Goal: Register for event/course

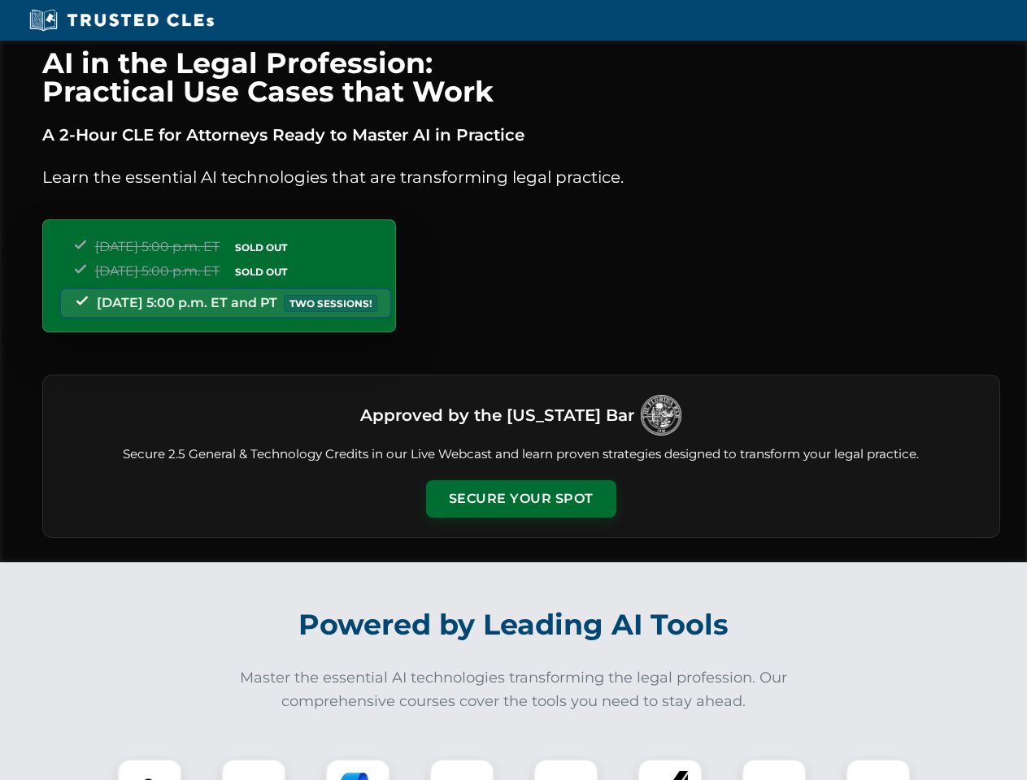
click at [520, 499] on button "Secure Your Spot" at bounding box center [521, 498] width 190 height 37
click at [150, 770] on img at bounding box center [149, 791] width 47 height 47
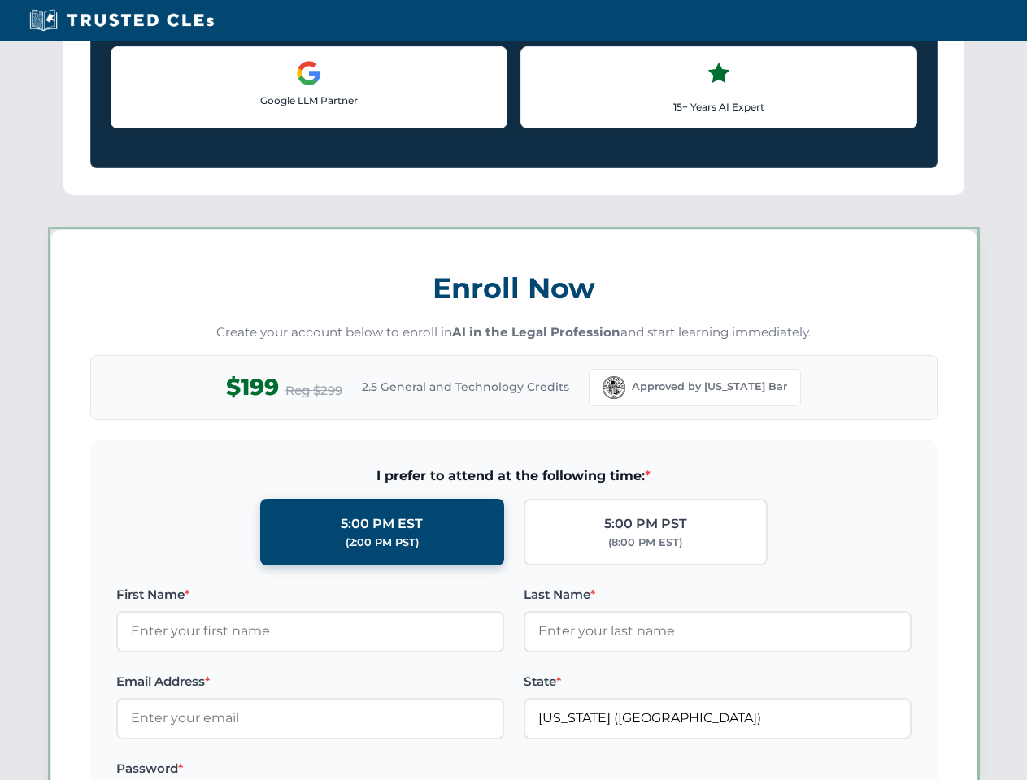
click at [358, 770] on label "Password *" at bounding box center [310, 769] width 388 height 20
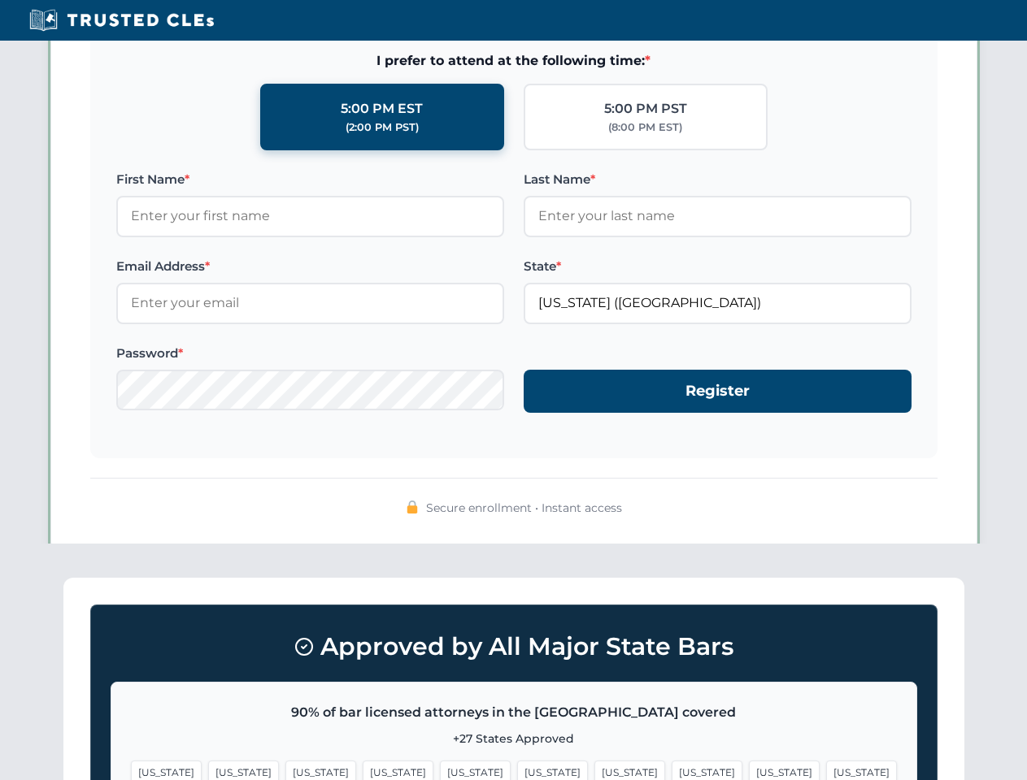
click at [749, 770] on span "[US_STATE]" at bounding box center [784, 773] width 71 height 24
